Goal: Transaction & Acquisition: Purchase product/service

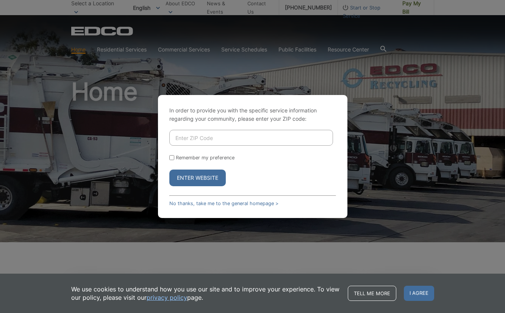
click at [186, 137] on input "Enter ZIP Code" at bounding box center [251, 138] width 164 height 16
type input "90245"
click at [197, 178] on button "Enter Website" at bounding box center [197, 178] width 56 height 17
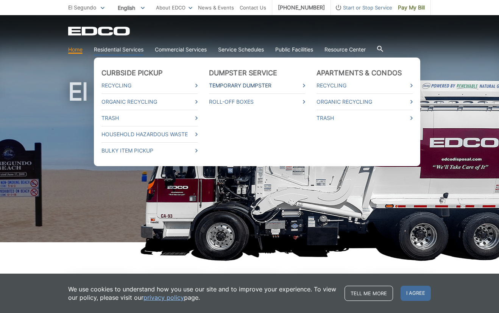
scroll to position [91, 0]
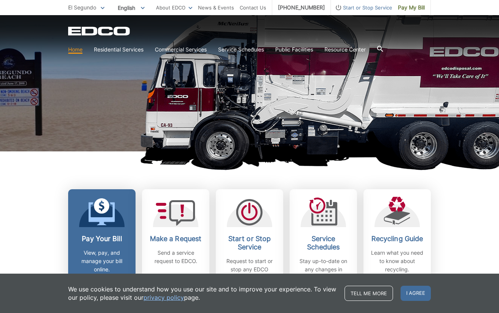
click at [102, 241] on h2 "Pay Your Bill" at bounding box center [102, 239] width 56 height 8
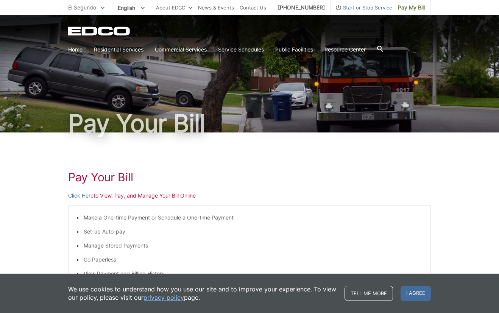
scroll to position [91, 0]
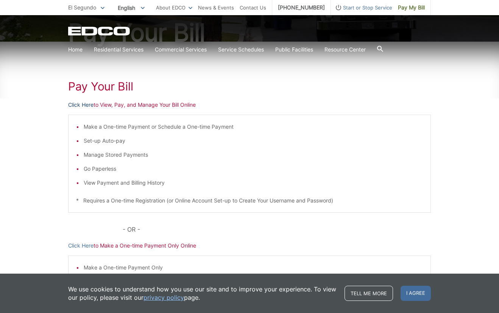
click at [78, 104] on link "Click Here" at bounding box center [80, 105] width 25 height 8
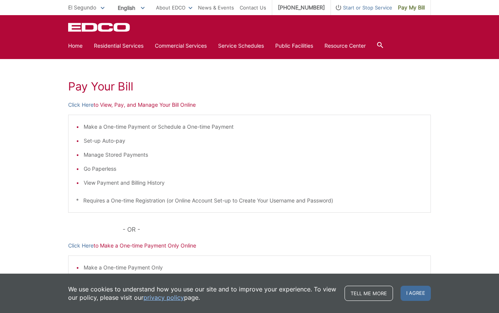
scroll to position [163, 0]
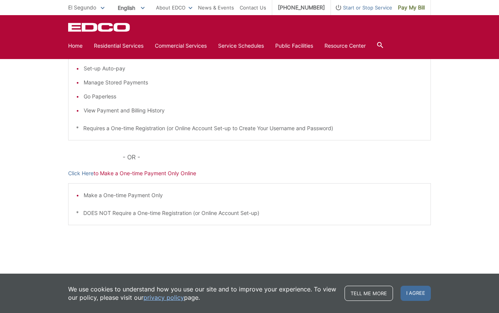
click at [463, 124] on div "Pay Your [PERSON_NAME] Here to View, Pay, and Manage Your Bill Online Make a On…" at bounding box center [249, 121] width 499 height 305
